Goal: Information Seeking & Learning: Learn about a topic

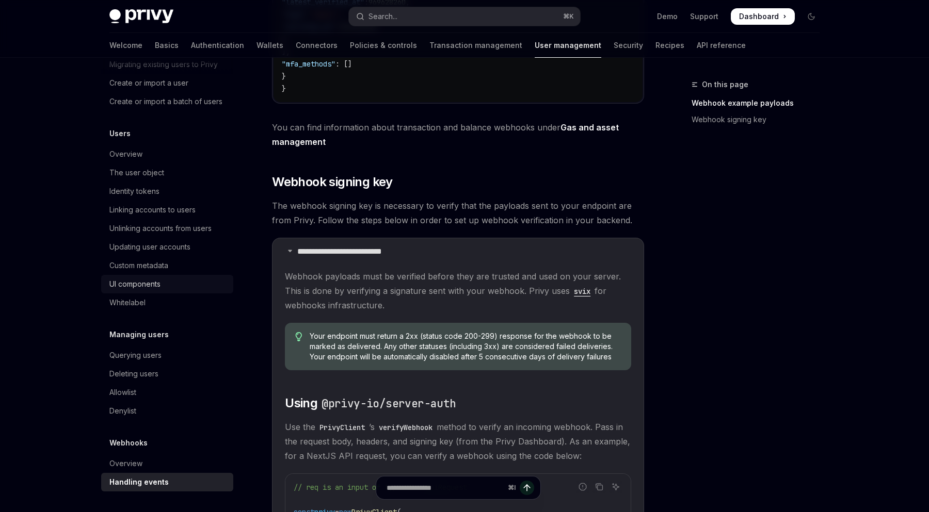
scroll to position [72, 0]
click at [696, 40] on link "API reference" at bounding box center [720, 45] width 49 height 25
type textarea "*"
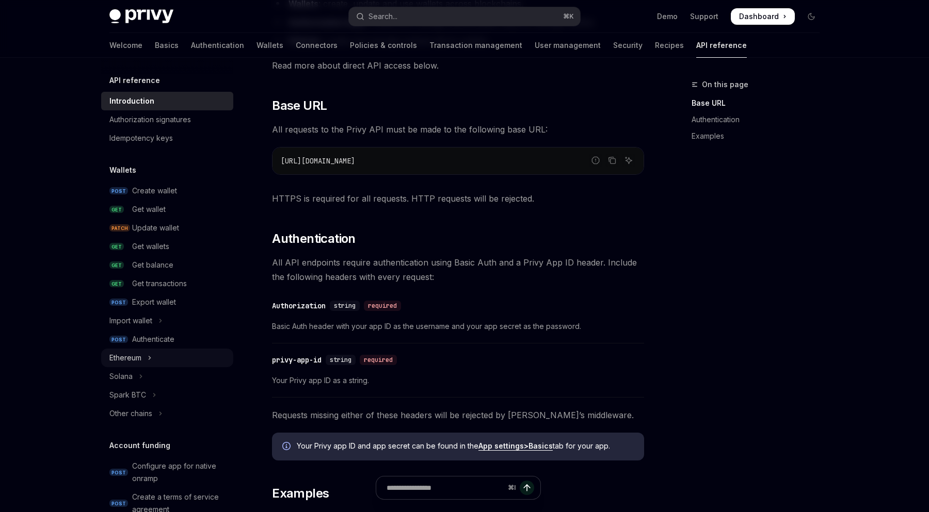
click at [131, 358] on div "Ethereum" at bounding box center [125, 358] width 32 height 12
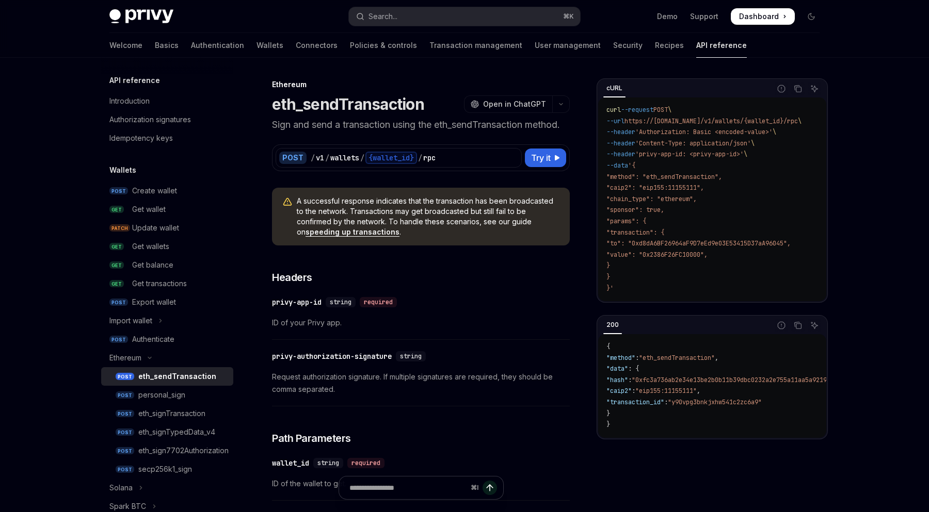
scroll to position [44, 0]
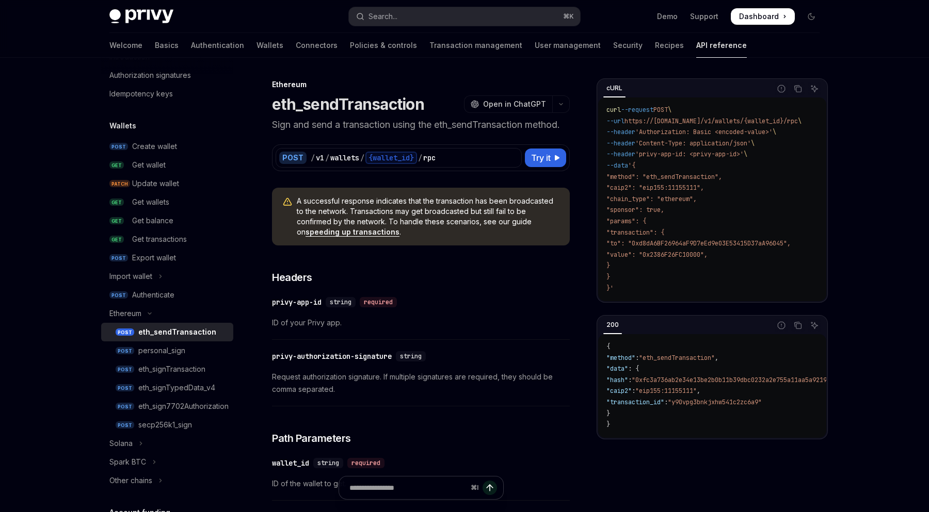
click at [189, 338] on div "eth_sendTransaction" at bounding box center [177, 332] width 78 height 12
click at [388, 160] on div "{wallet_id}" at bounding box center [391, 158] width 52 height 12
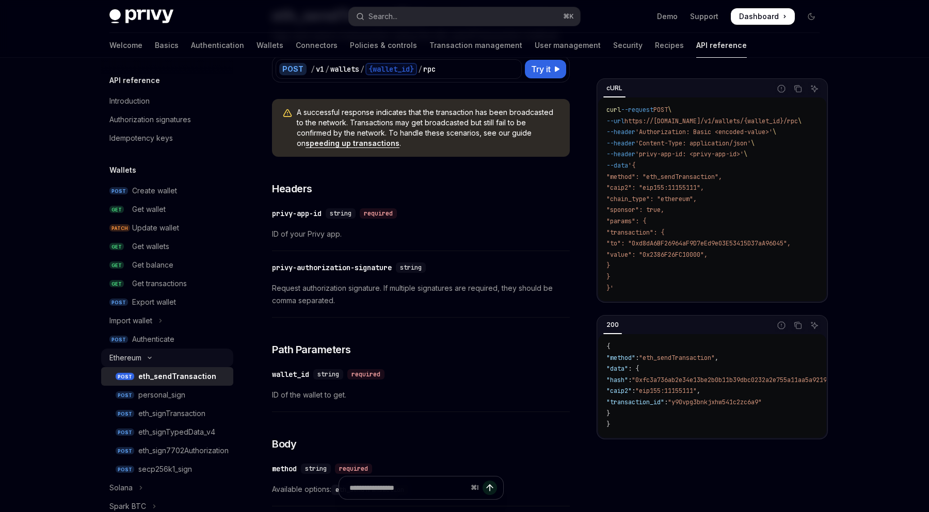
scroll to position [0, 0]
click at [161, 247] on div "Get wallets" at bounding box center [150, 246] width 37 height 12
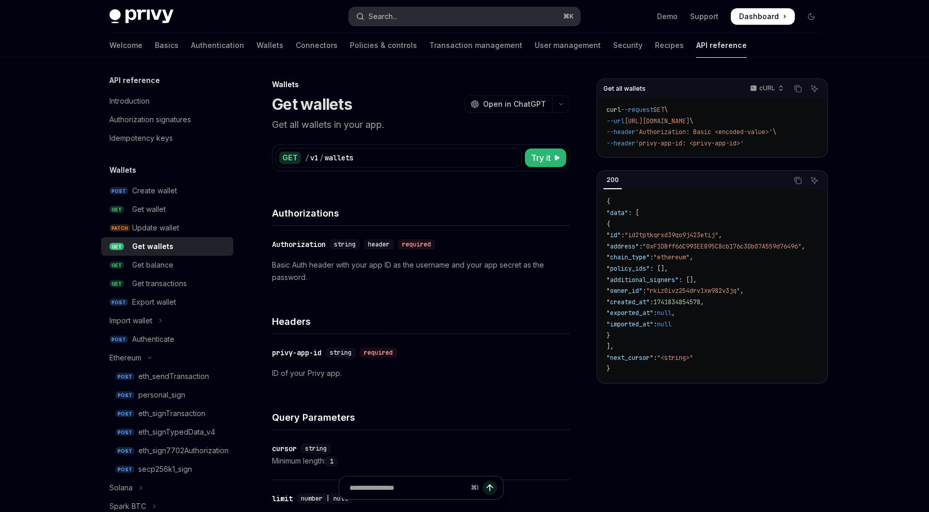
click at [485, 10] on button "Search... ⌘ K" at bounding box center [464, 16] width 231 height 19
click at [166, 245] on div "Get wallets" at bounding box center [152, 246] width 41 height 12
click at [799, 91] on icon "Copy the contents from the code block" at bounding box center [797, 89] width 8 height 8
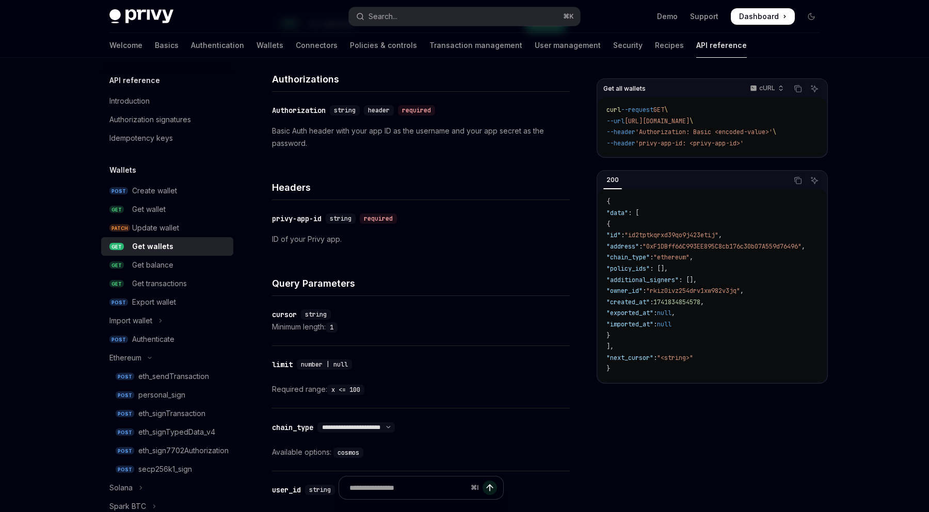
scroll to position [122, 0]
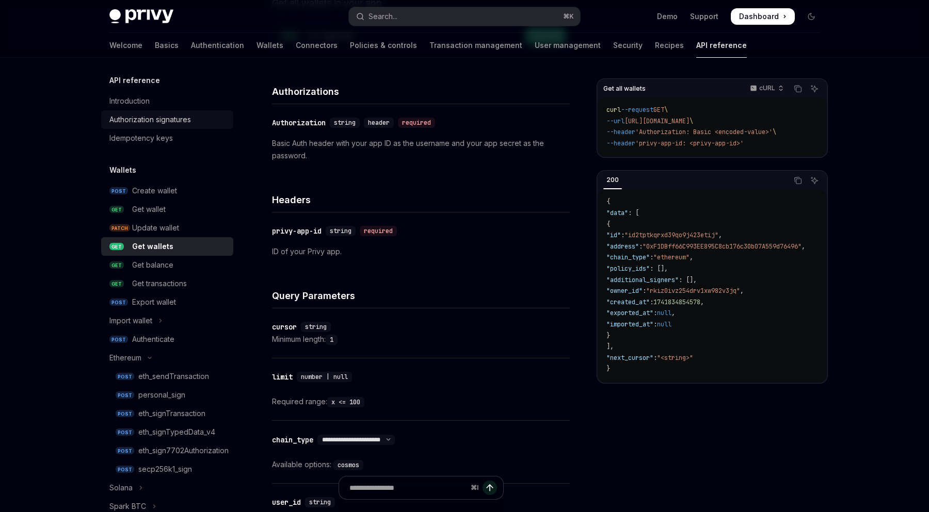
click at [126, 116] on div "Authorization signatures" at bounding box center [150, 119] width 82 height 12
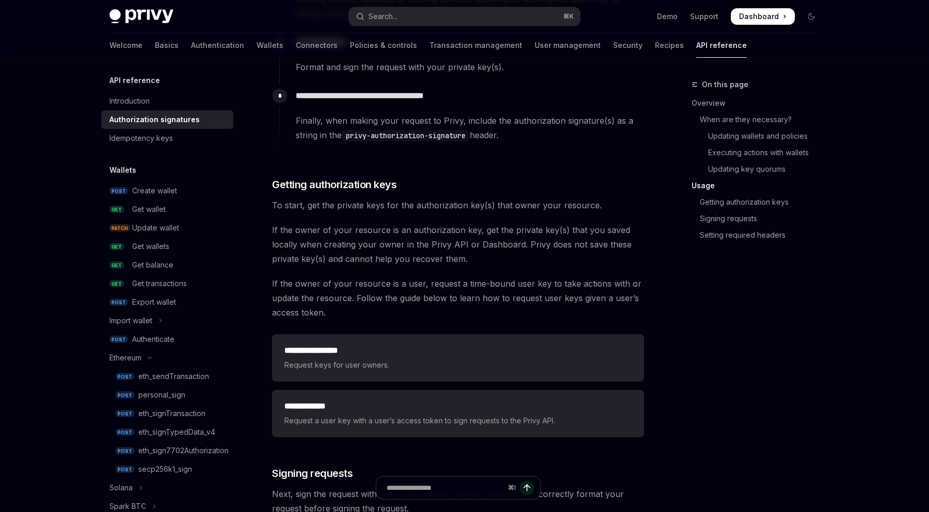
scroll to position [1214, 0]
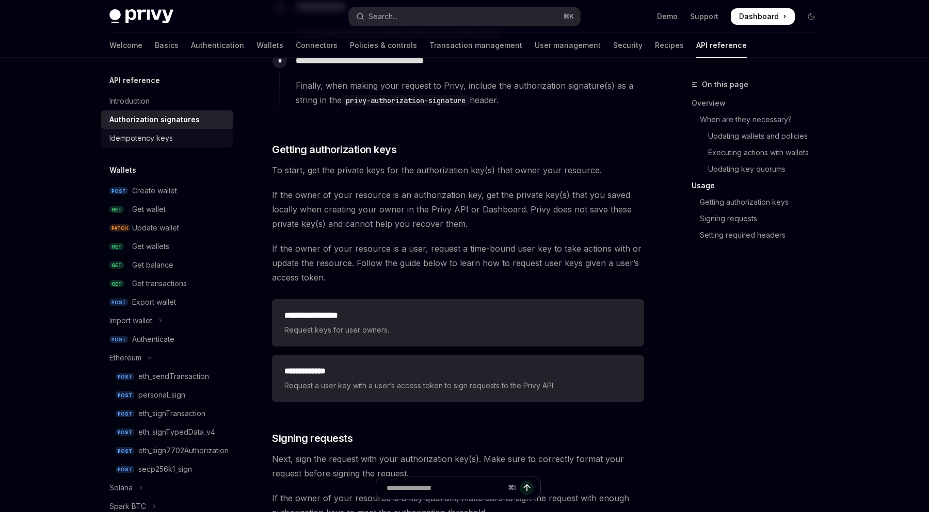
click at [135, 138] on div "Idempotency keys" at bounding box center [140, 138] width 63 height 12
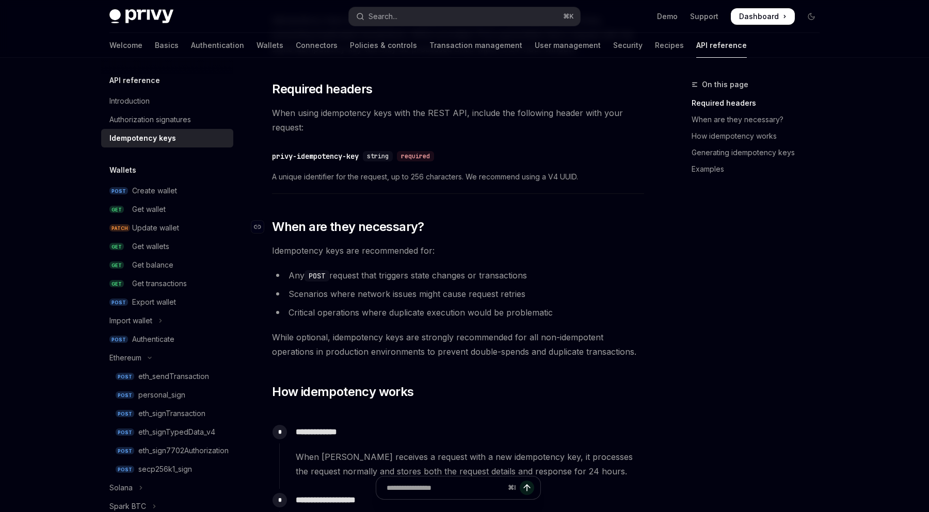
scroll to position [140, 0]
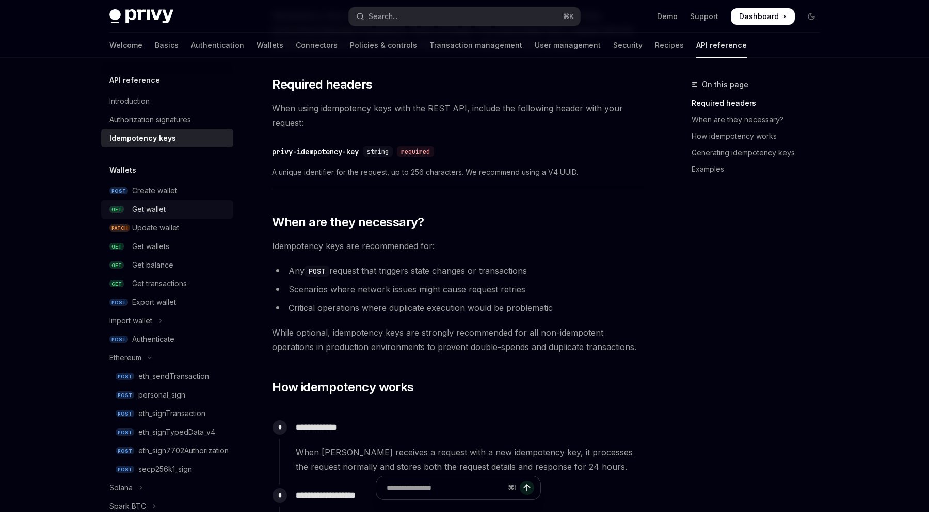
click at [161, 212] on div "Get wallet" at bounding box center [149, 209] width 34 height 12
type textarea "*"
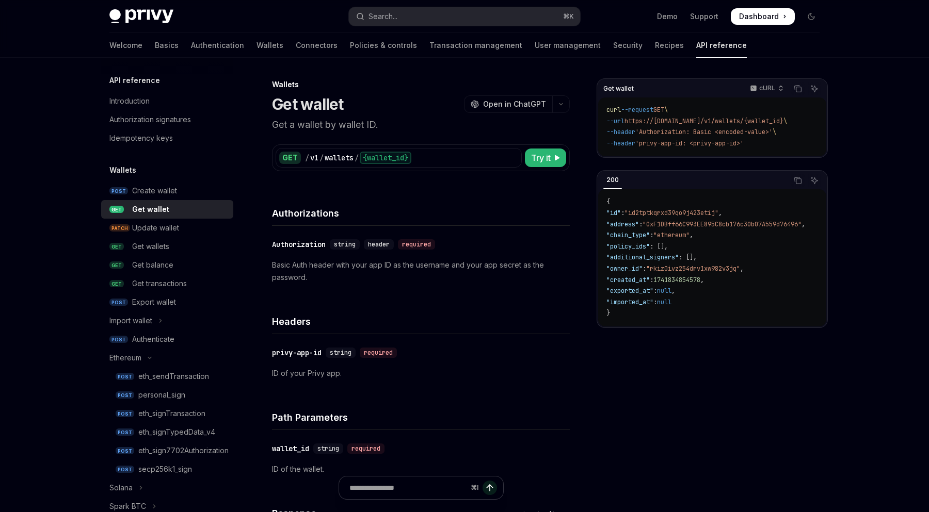
scroll to position [893, 0]
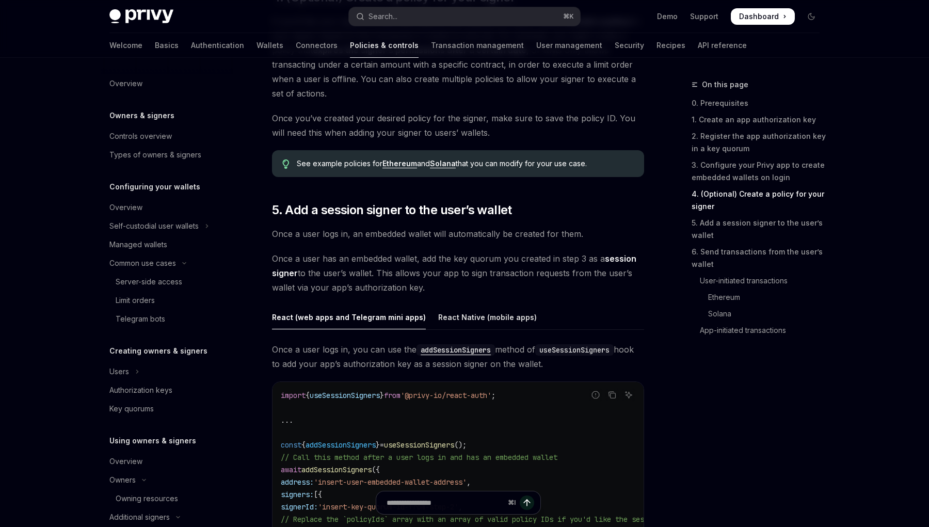
scroll to position [129, 0]
